Goal: Information Seeking & Learning: Learn about a topic

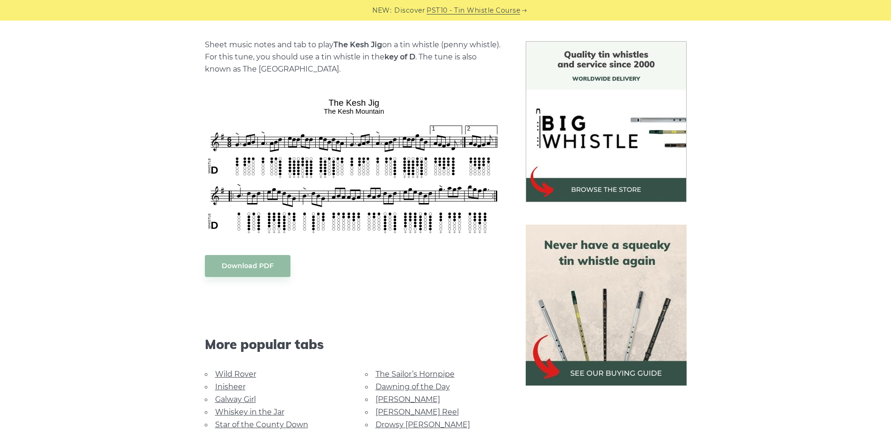
scroll to position [234, 0]
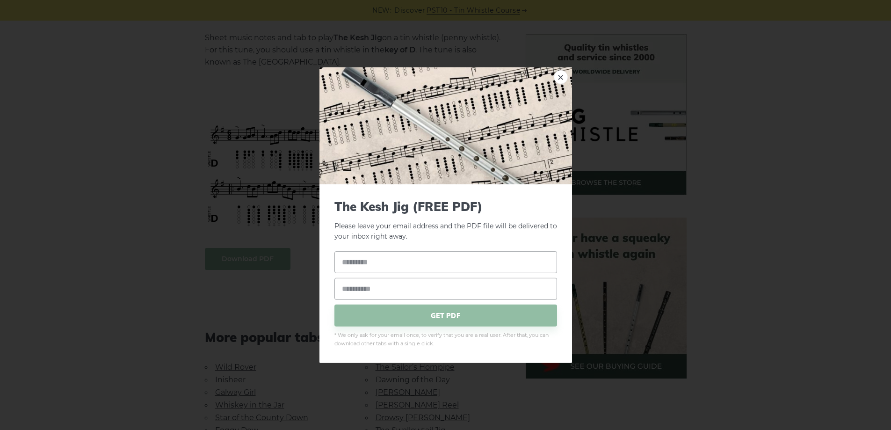
drag, startPoint x: 559, startPoint y: 78, endPoint x: 637, endPoint y: 109, distance: 83.7
click at [559, 78] on link "×" at bounding box center [560, 77] width 14 height 14
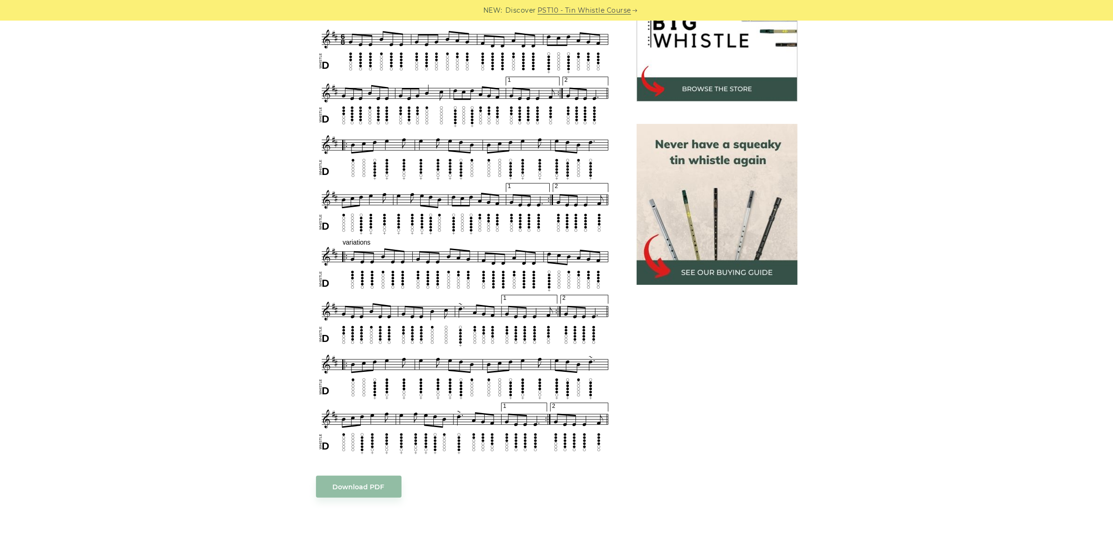
scroll to position [269, 0]
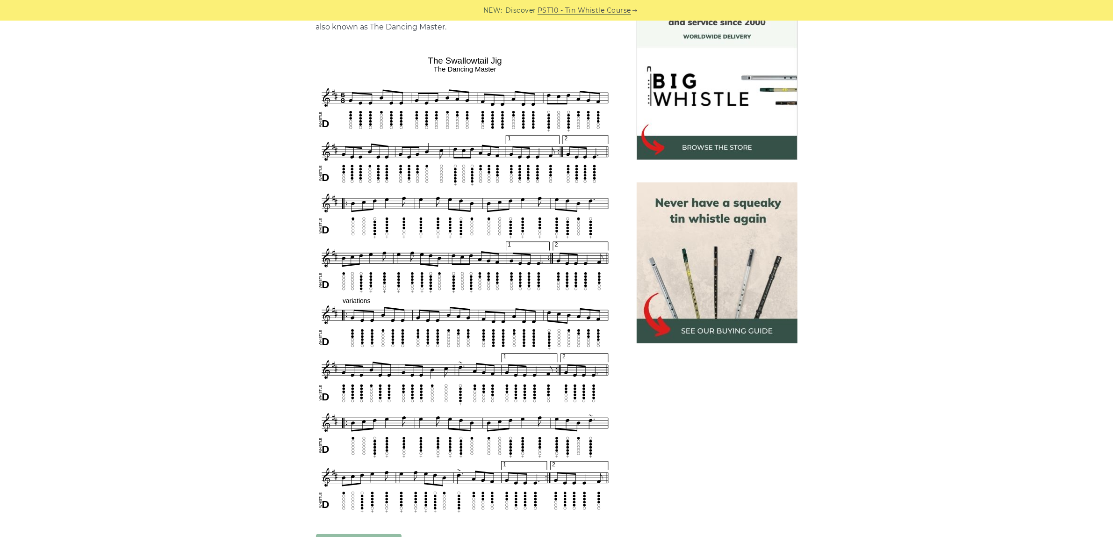
click at [890, 399] on div "Sheet music notes and tab to play The Swallowtail Jig on a tin whistle ([PERSON…" at bounding box center [556, 432] width 1113 height 867
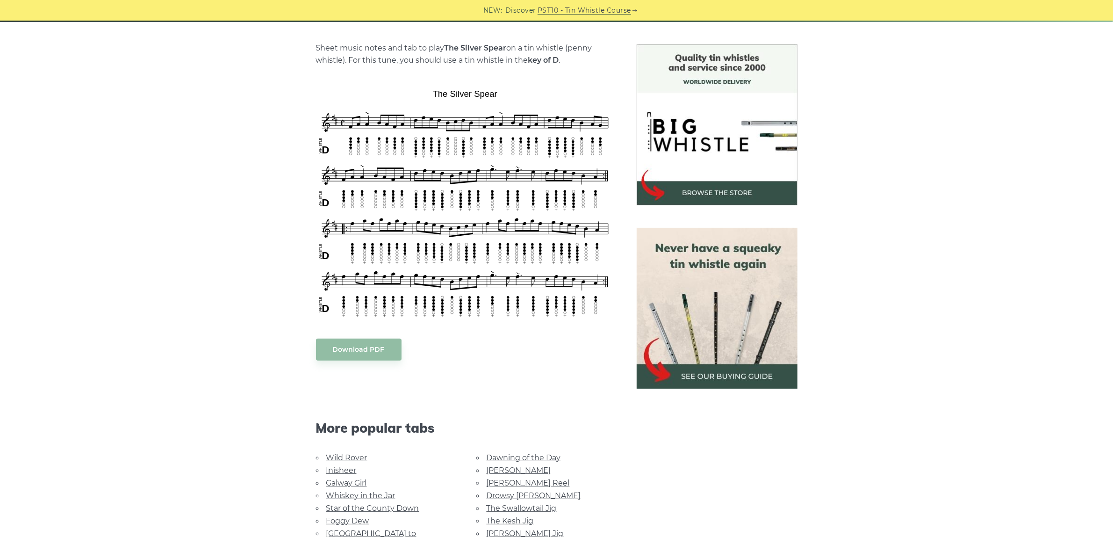
scroll to position [234, 0]
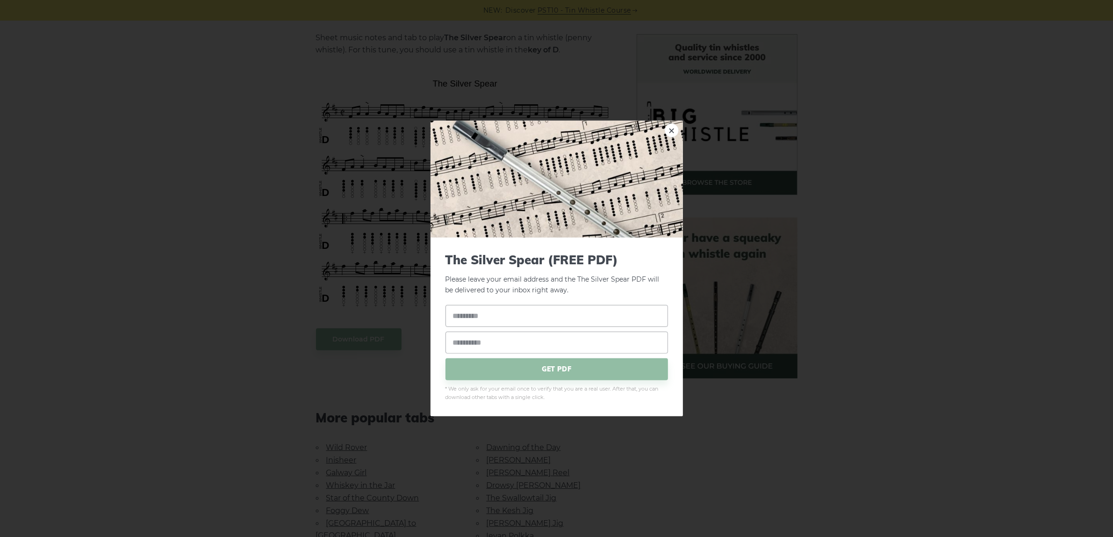
drag, startPoint x: 465, startPoint y: 154, endPoint x: 935, endPoint y: 306, distance: 494.2
click at [935, 306] on div "× The Silver Spear (FREE PDF) Please leave your email address and the The Silve…" at bounding box center [556, 268] width 1113 height 537
click at [673, 129] on link "×" at bounding box center [672, 130] width 14 height 14
drag, startPoint x: 469, startPoint y: 174, endPoint x: 673, endPoint y: 129, distance: 209.1
click at [673, 129] on link "×" at bounding box center [672, 130] width 14 height 14
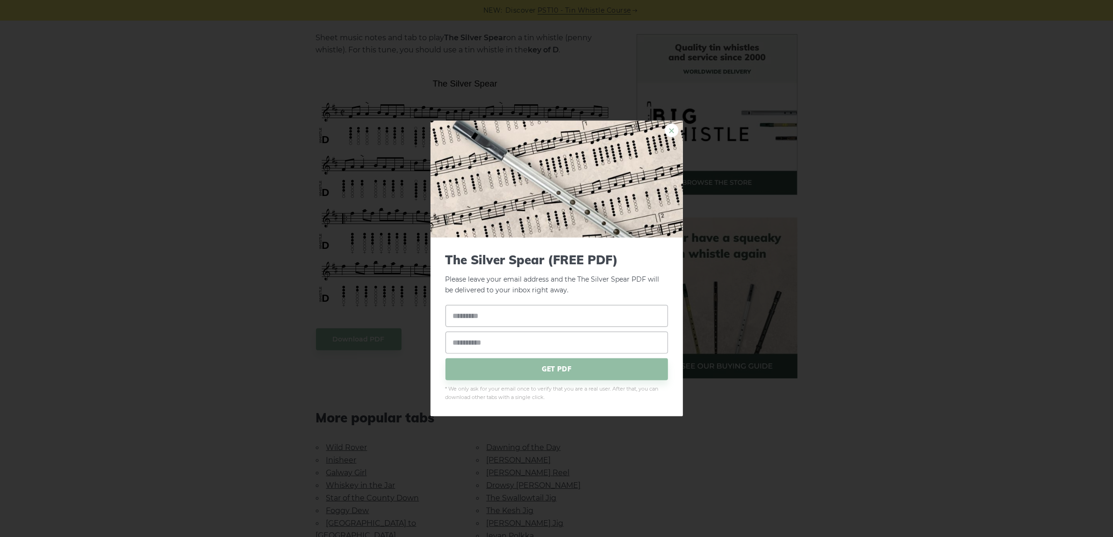
drag, startPoint x: 405, startPoint y: 157, endPoint x: 671, endPoint y: 129, distance: 267.9
click at [671, 129] on link "×" at bounding box center [672, 130] width 14 height 14
